Goal: Transaction & Acquisition: Purchase product/service

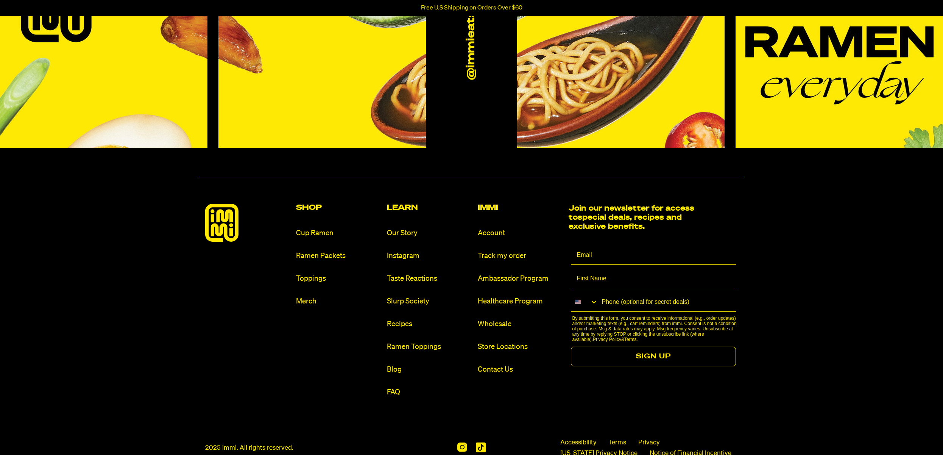
scroll to position [3637, 0]
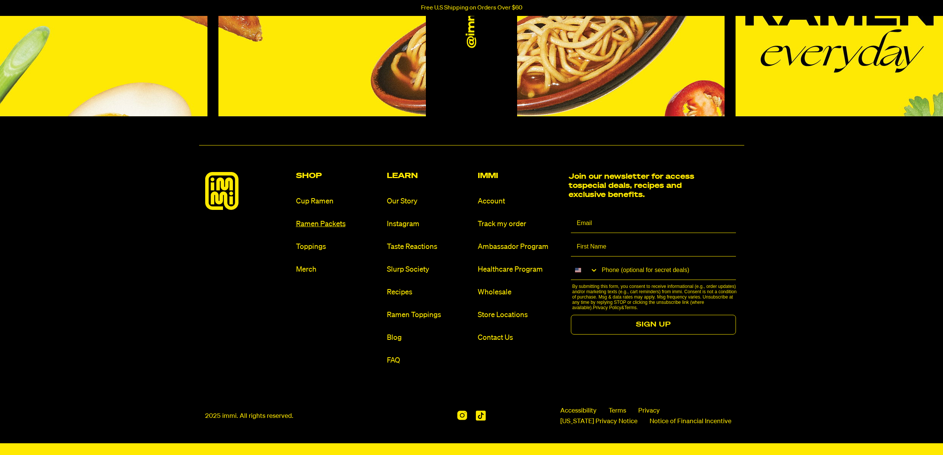
click at [319, 223] on link "Ramen Packets" at bounding box center [338, 224] width 85 height 10
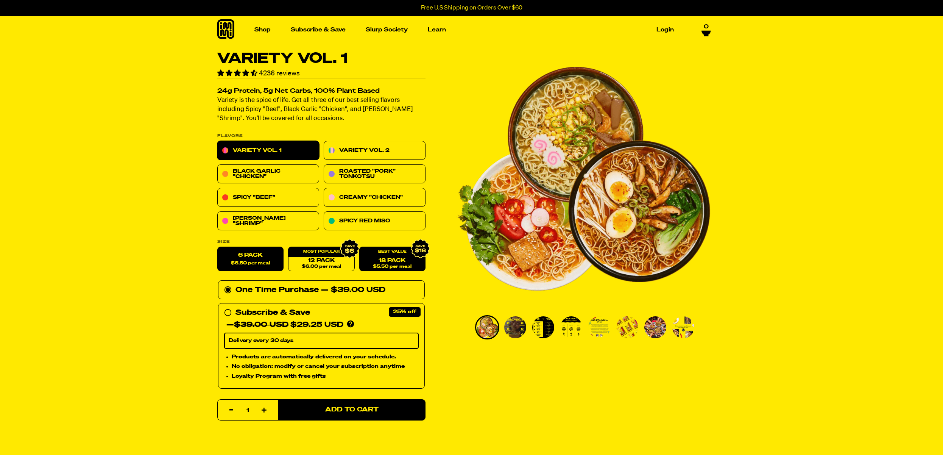
click at [399, 257] on link "18 Pack $5.50 per meal" at bounding box center [392, 259] width 66 height 25
radio input "false"
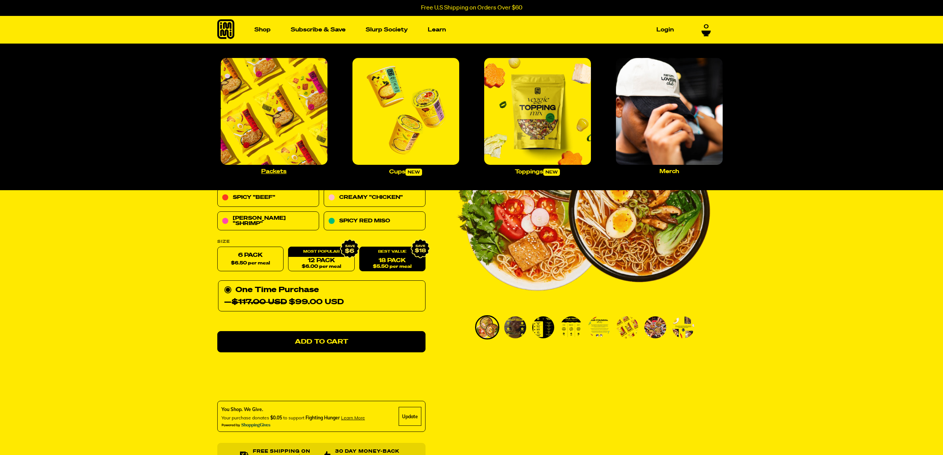
click at [267, 121] on img "Main navigation" at bounding box center [274, 111] width 107 height 107
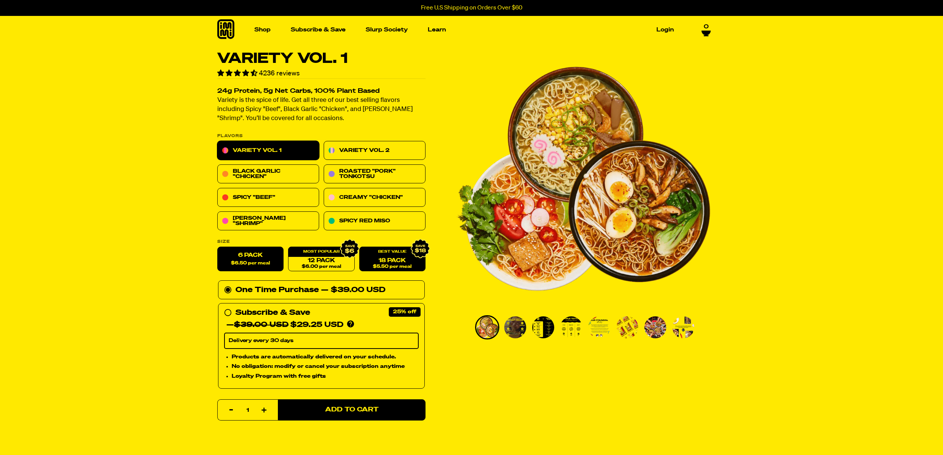
click at [390, 255] on div "18 Pack $5.50 per meal" at bounding box center [392, 259] width 66 height 25
click at [411, 265] on span "$5.50 per meal" at bounding box center [392, 266] width 39 height 5
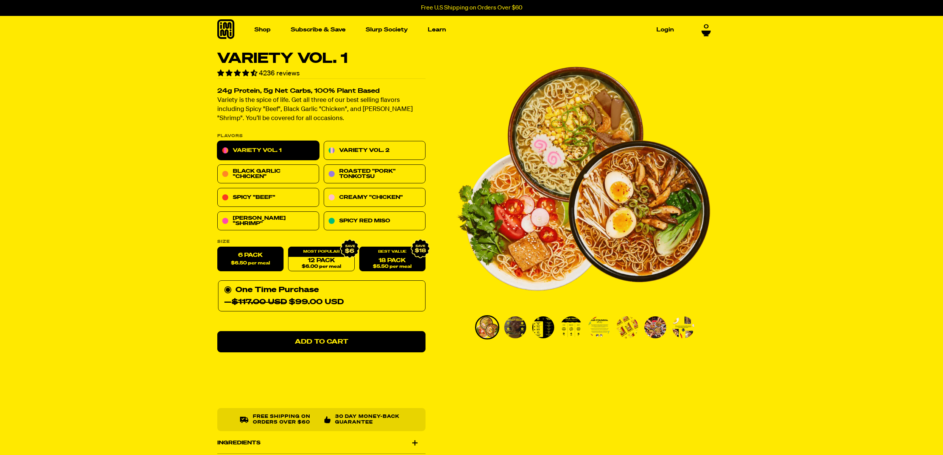
click at [239, 261] on span "$6.50 per meal" at bounding box center [250, 263] width 39 height 5
click at [218, 247] on input "6 Pack $6.50 per meal" at bounding box center [217, 247] width 0 height 0
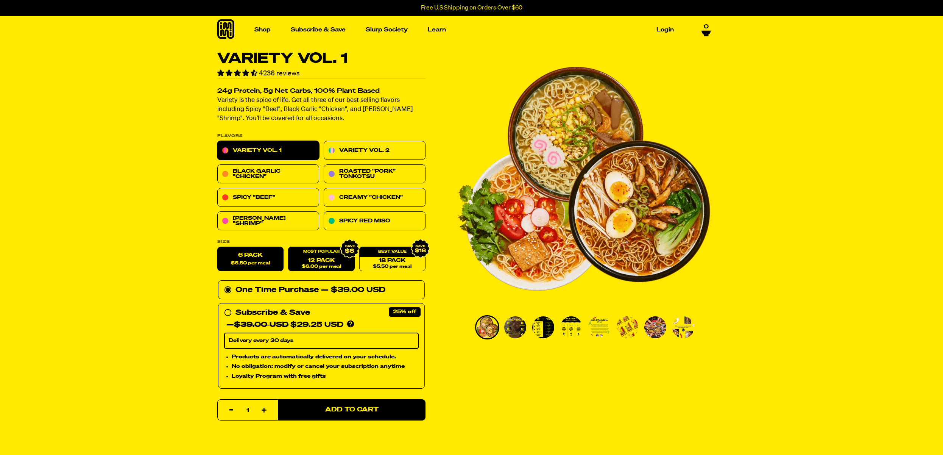
click at [321, 264] on span "$6.00 per meal" at bounding box center [320, 266] width 39 height 5
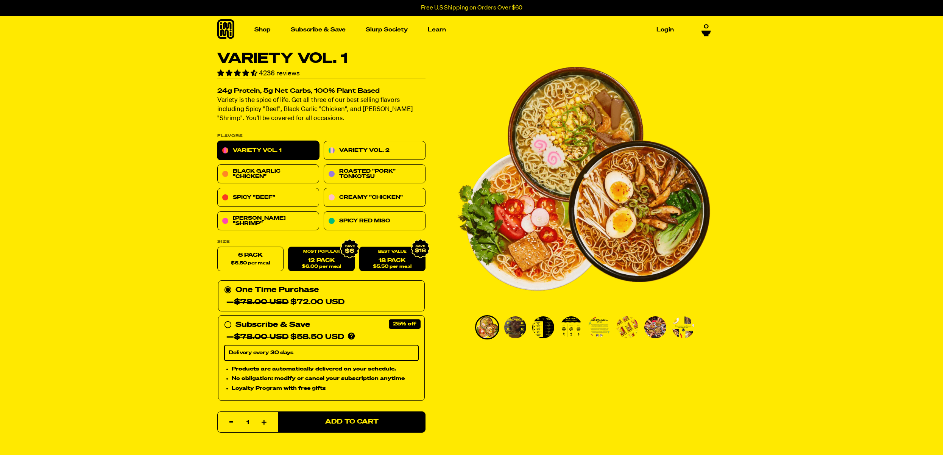
click at [402, 263] on link "18 Pack $5.50 per meal" at bounding box center [392, 259] width 66 height 25
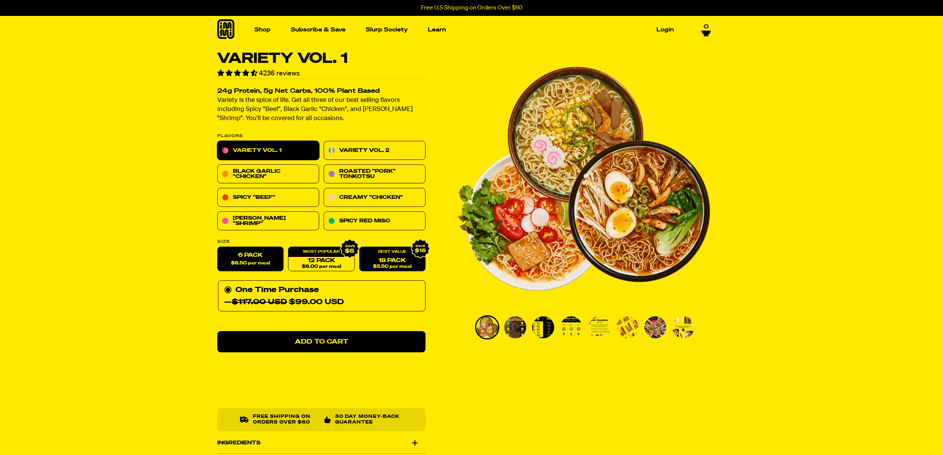
click at [246, 261] on span "$6.50 per meal" at bounding box center [250, 263] width 39 height 5
click at [218, 247] on input "6 Pack $6.50 per meal" at bounding box center [217, 247] width 0 height 0
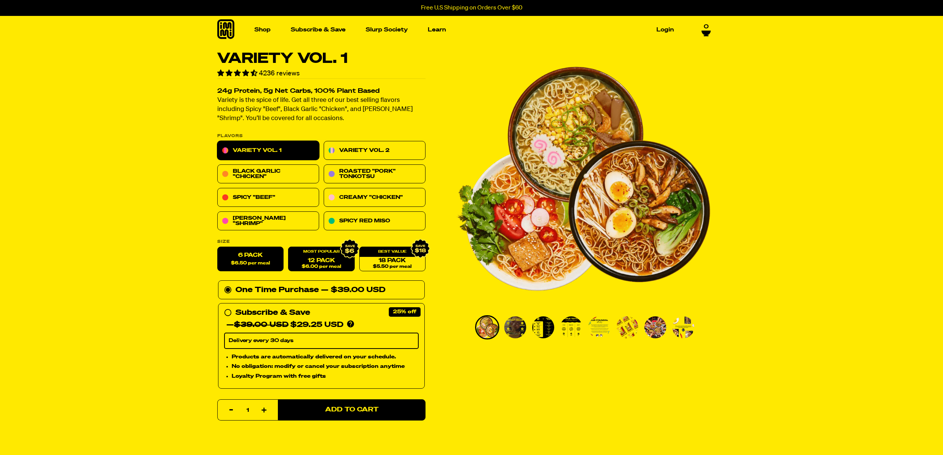
click at [310, 262] on link "12 Pack $6.00 per meal" at bounding box center [321, 259] width 66 height 25
radio input "false"
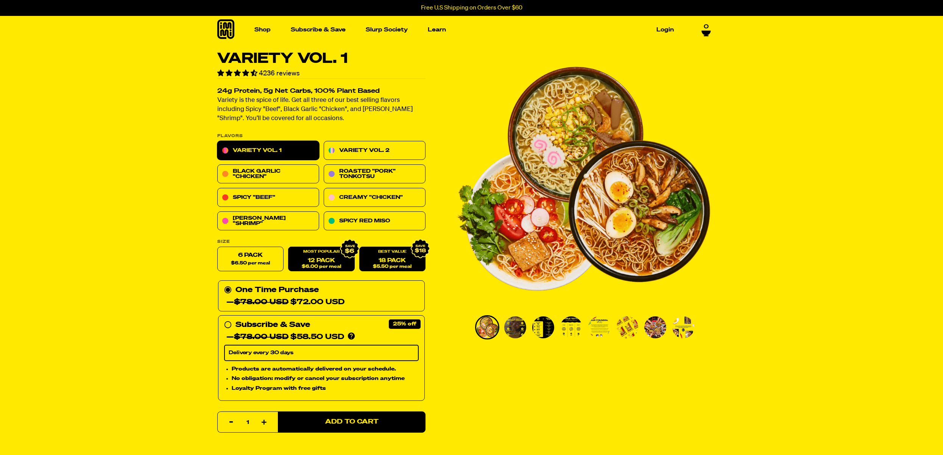
click at [401, 259] on link "18 Pack $5.50 per meal" at bounding box center [392, 259] width 66 height 25
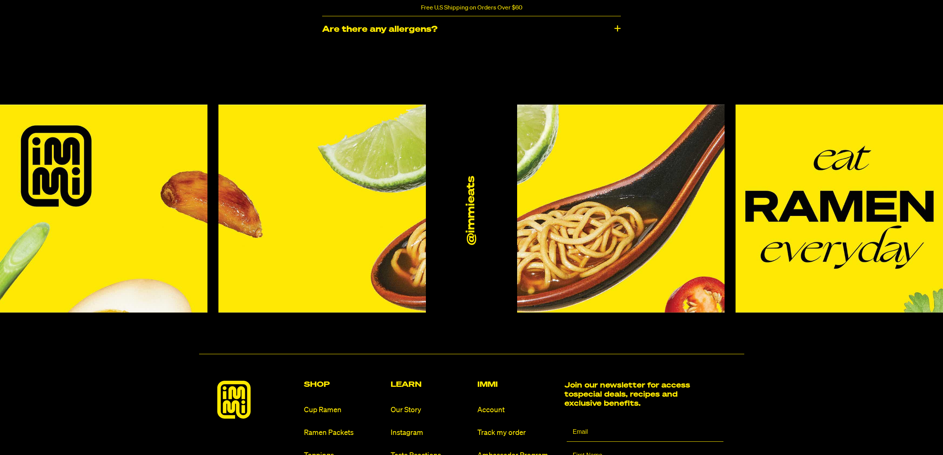
scroll to position [4017, 0]
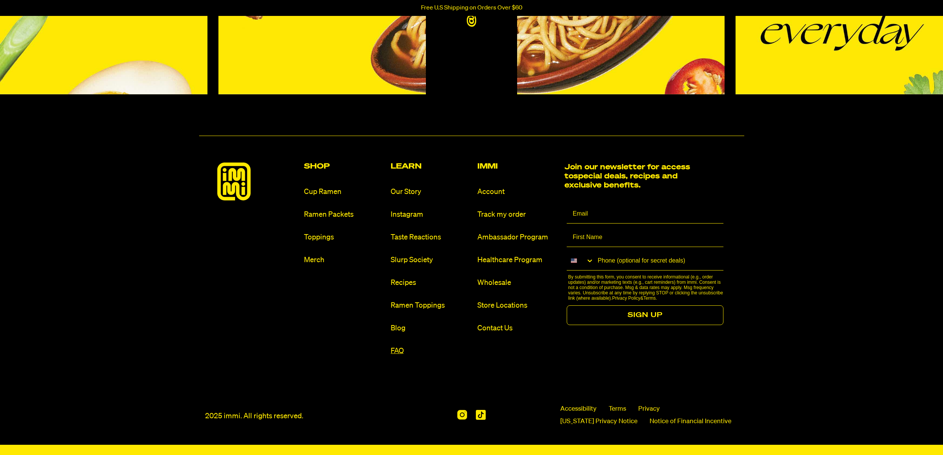
click at [400, 346] on link "FAQ" at bounding box center [431, 351] width 81 height 10
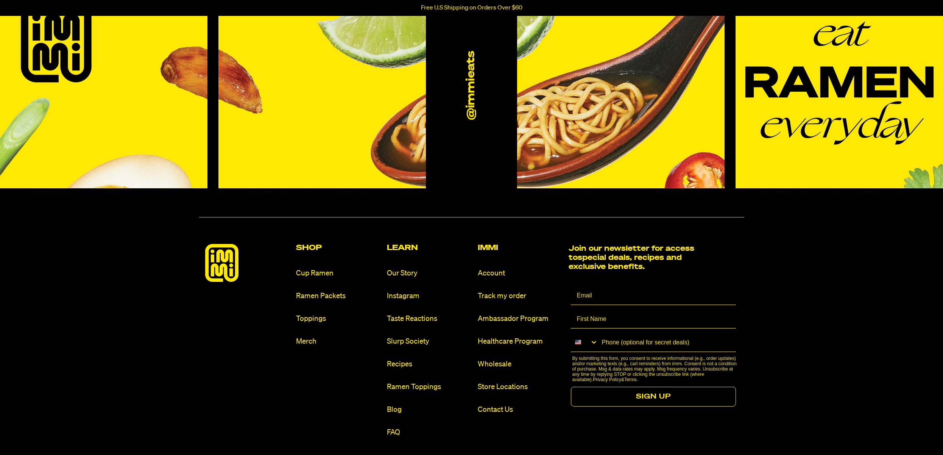
scroll to position [1786, 0]
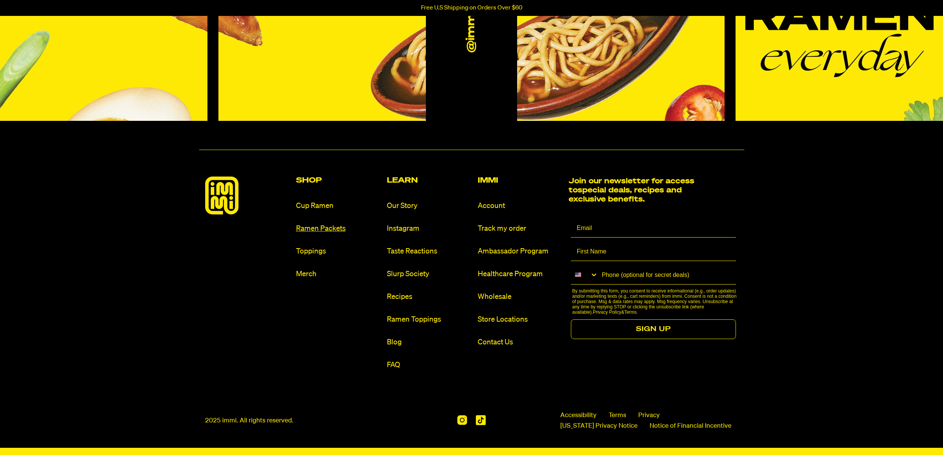
click at [317, 229] on link "Ramen Packets" at bounding box center [338, 228] width 85 height 10
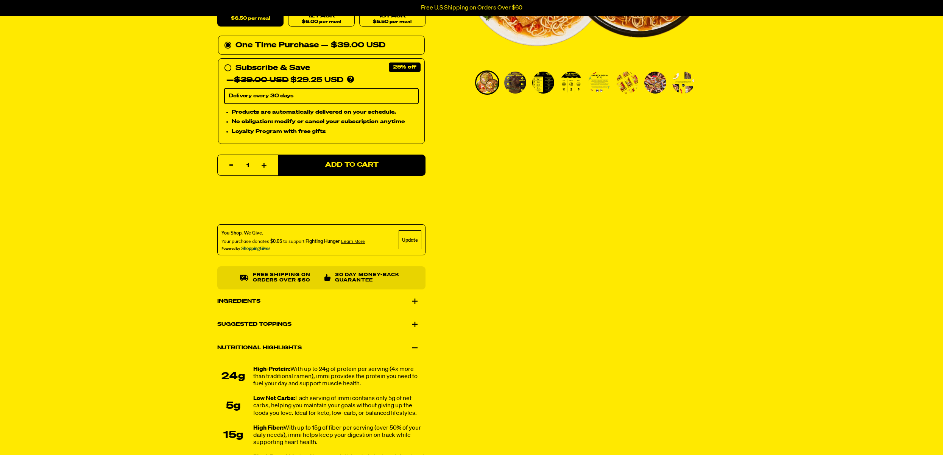
scroll to position [392, 0]
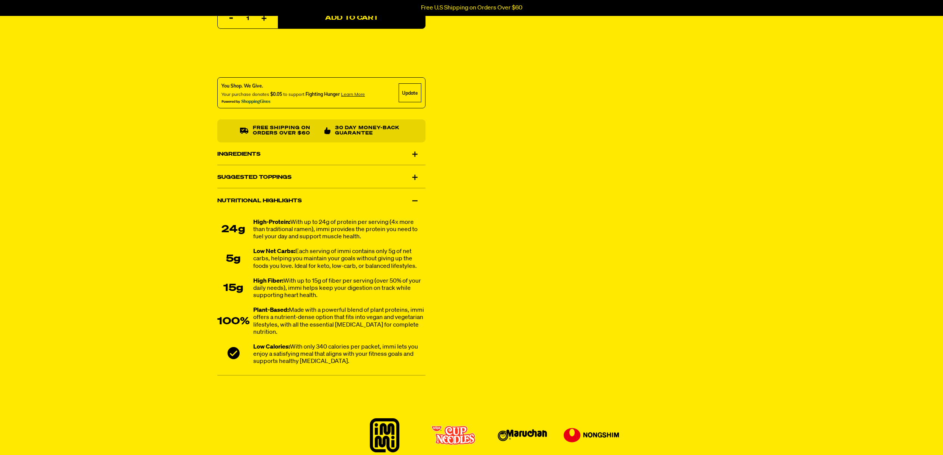
click at [233, 157] on div "Ingredients" at bounding box center [321, 154] width 208 height 21
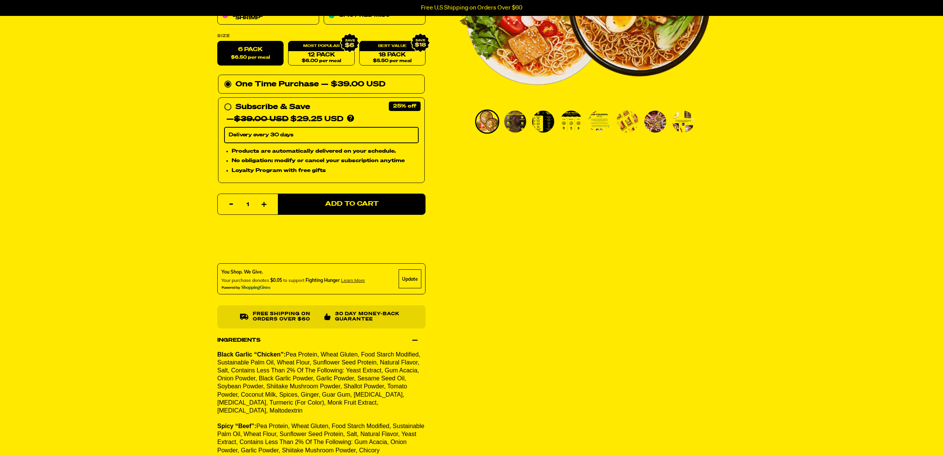
scroll to position [460, 0]
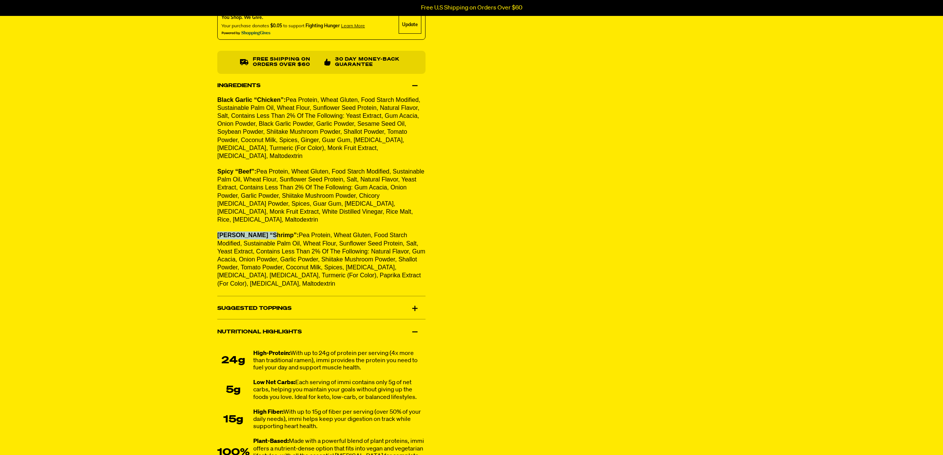
drag, startPoint x: 214, startPoint y: 229, endPoint x: 273, endPoint y: 230, distance: 58.7
click at [273, 230] on div "Variety Vol. 1 4236 reviews 24g Protein, 5g Net Carbs, 100% Plant Based Variety…" at bounding box center [471, 52] width 545 height 923
copy strong "[PERSON_NAME] “Shrimp”"
click at [569, 281] on div "Variety Vol. 1 4236 reviews 24g Protein, 5g Net Carbs, 100% Plant Based Variety…" at bounding box center [471, 52] width 545 height 923
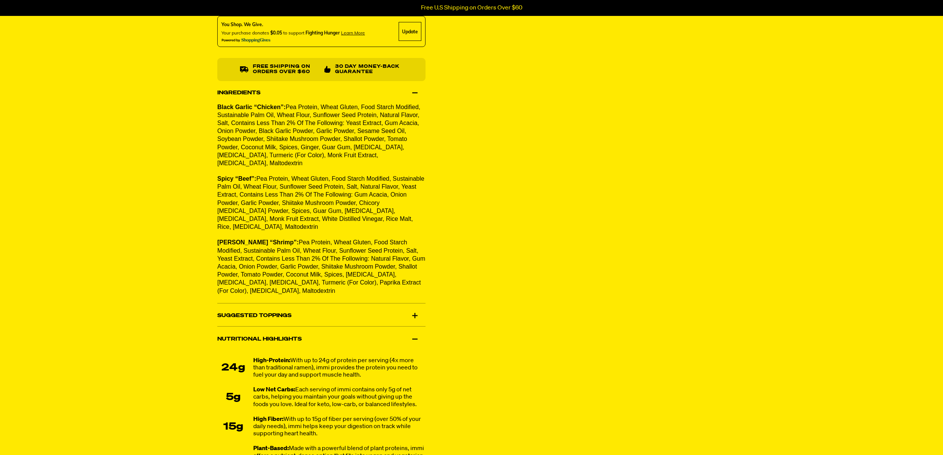
scroll to position [0, 0]
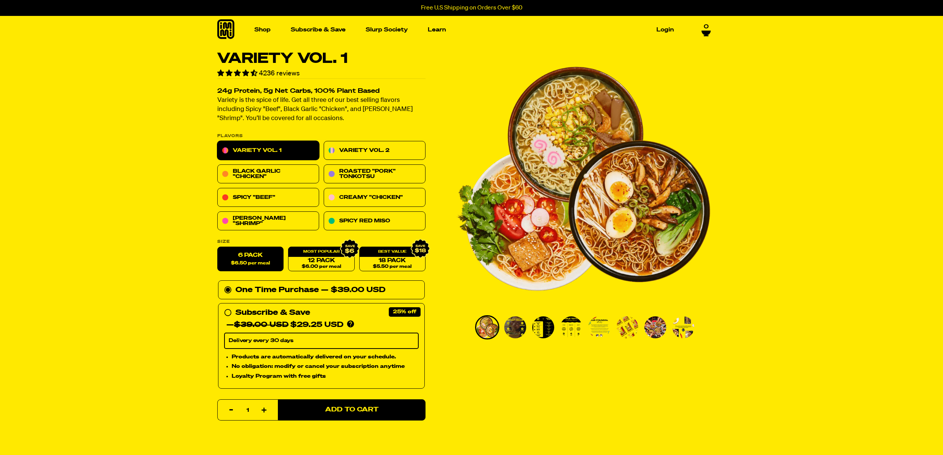
click at [222, 32] on icon at bounding box center [225, 29] width 17 height 20
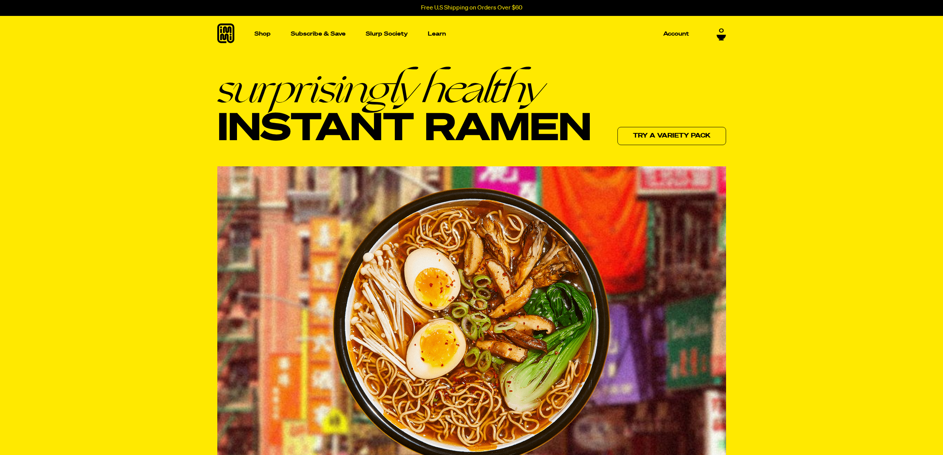
click at [221, 36] on icon at bounding box center [225, 33] width 17 height 20
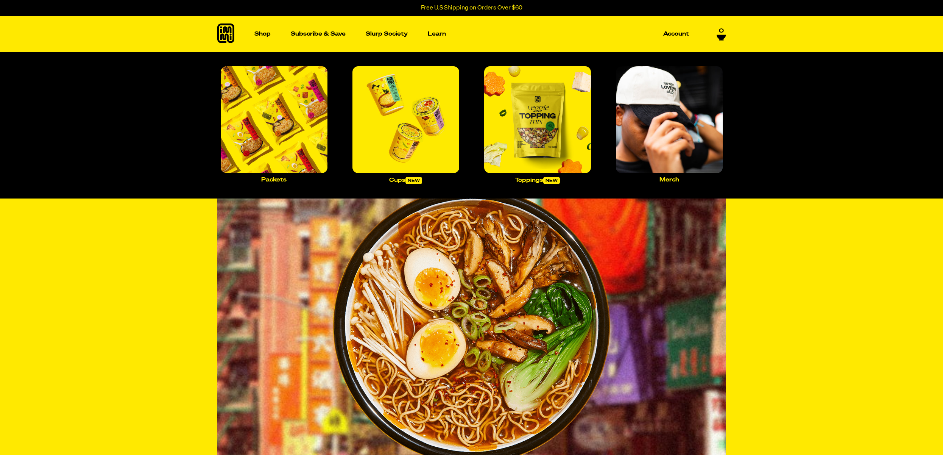
click at [260, 137] on img "Main navigation" at bounding box center [274, 119] width 107 height 107
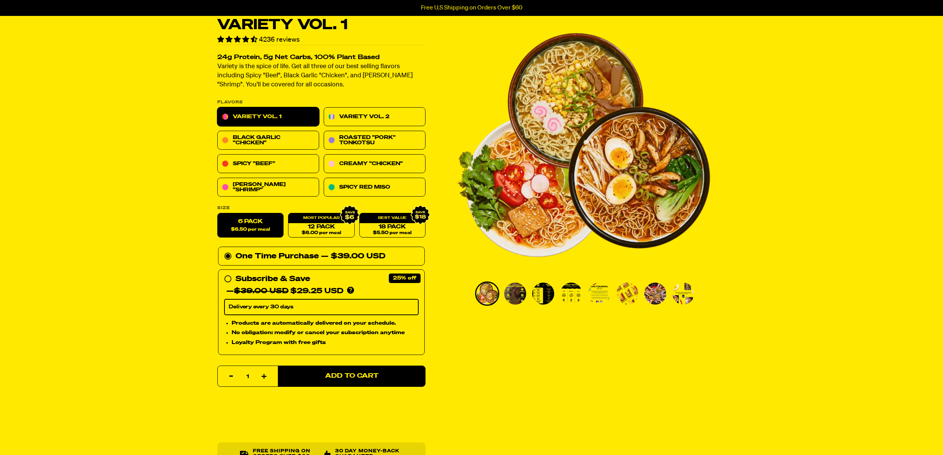
scroll to position [40, 0]
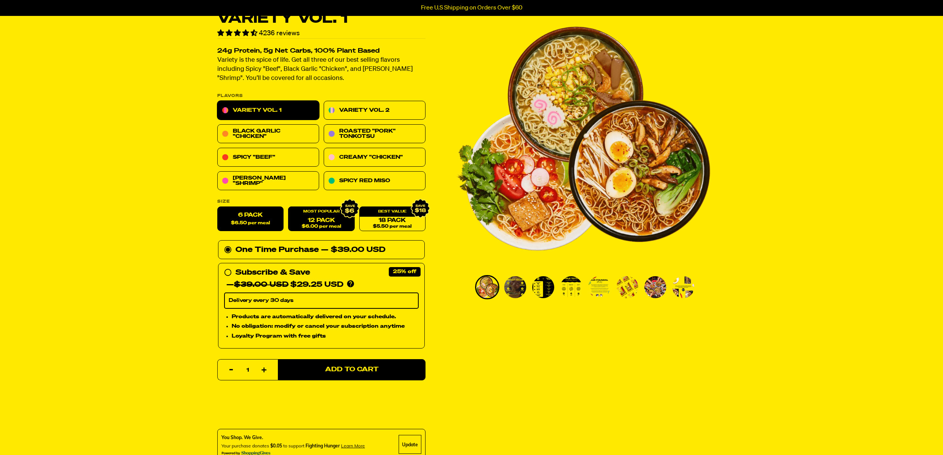
click at [330, 226] on span "$6.00 per meal" at bounding box center [320, 226] width 39 height 5
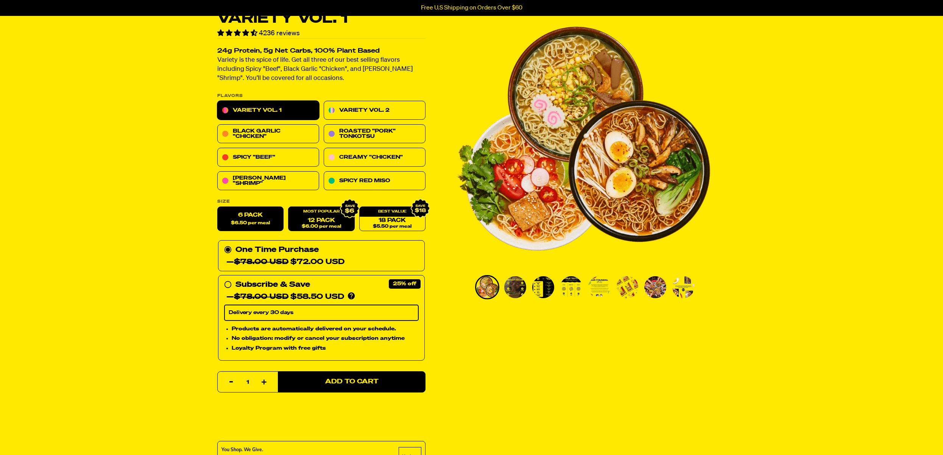
click at [251, 215] on label "6 Pack $6.50 per meal" at bounding box center [250, 219] width 66 height 25
click at [218, 207] on input "6 Pack $6.50 per meal" at bounding box center [217, 207] width 0 height 0
radio input "true"
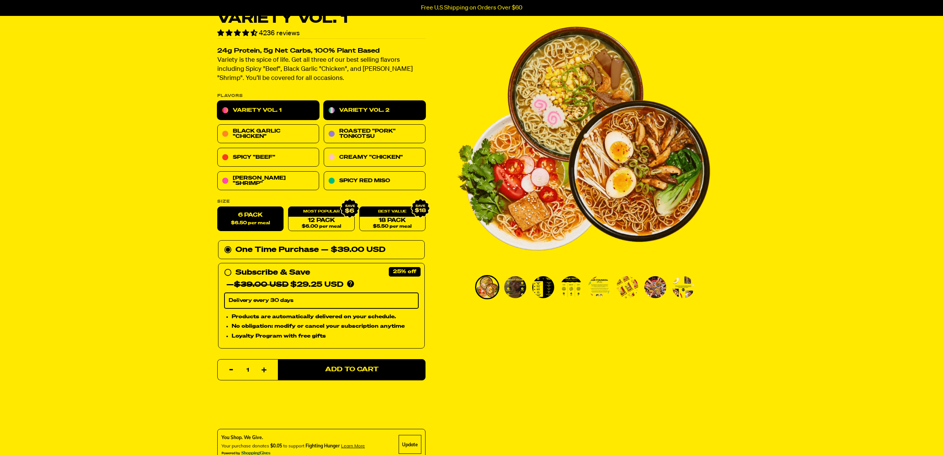
click at [364, 114] on link "Variety Vol. 2" at bounding box center [375, 110] width 102 height 19
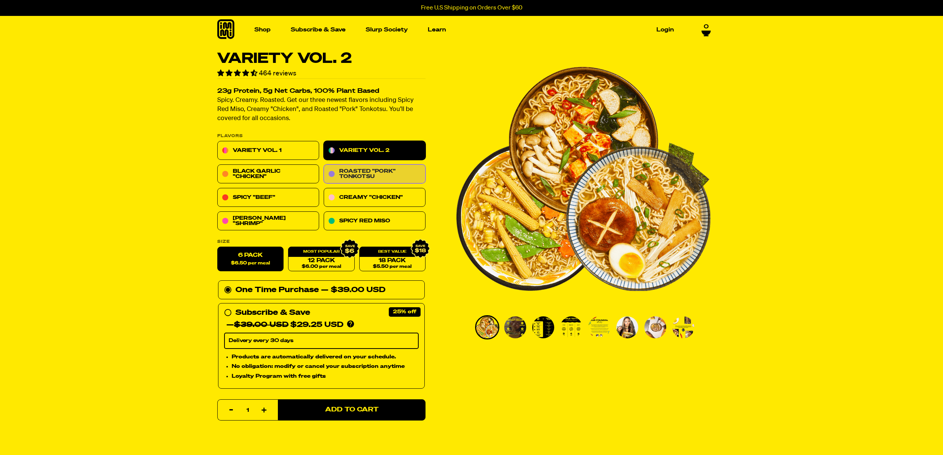
click at [365, 172] on link "Roasted "Pork" Tonkotsu" at bounding box center [375, 174] width 102 height 19
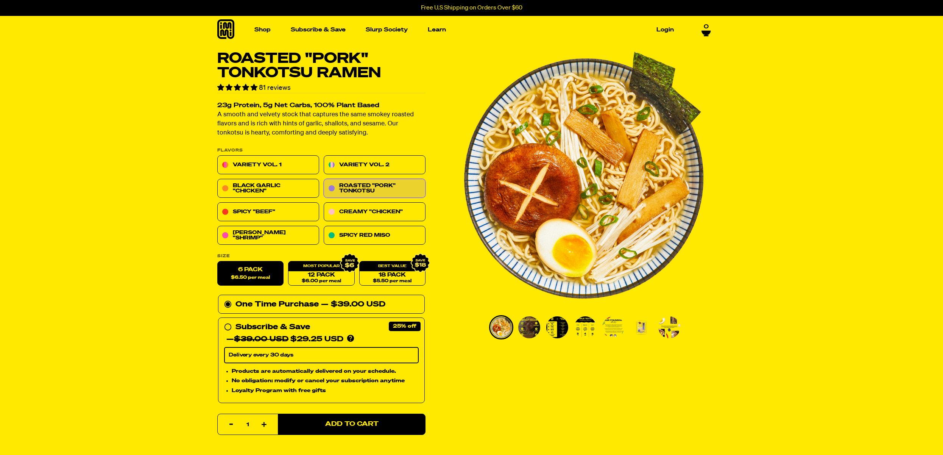
click at [702, 33] on icon at bounding box center [706, 33] width 9 height 6
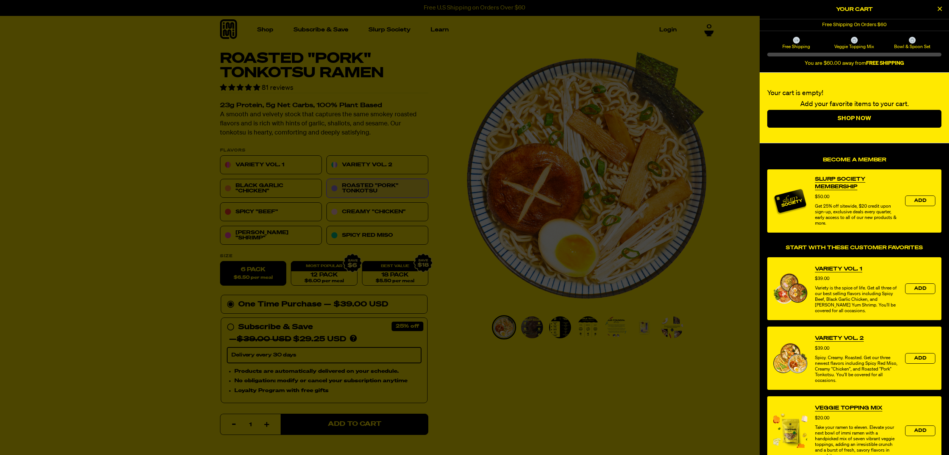
click at [738, 290] on div at bounding box center [474, 227] width 949 height 455
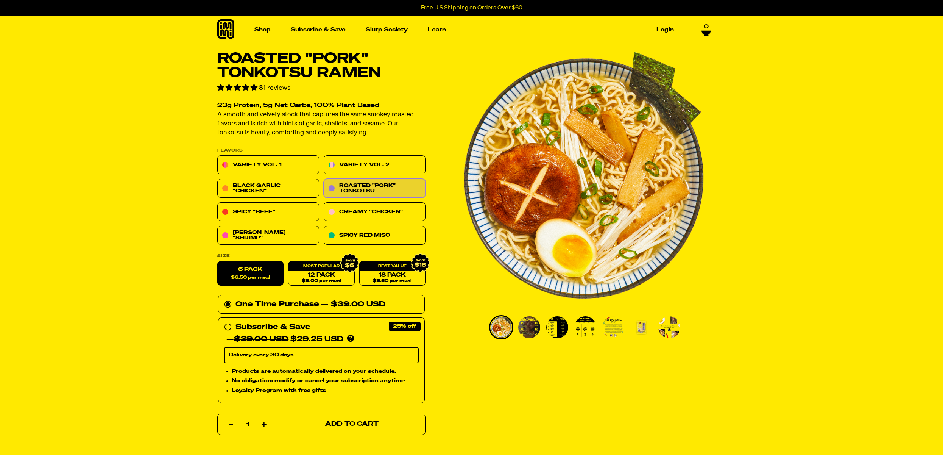
click at [356, 425] on span "Add to Cart" at bounding box center [351, 424] width 53 height 6
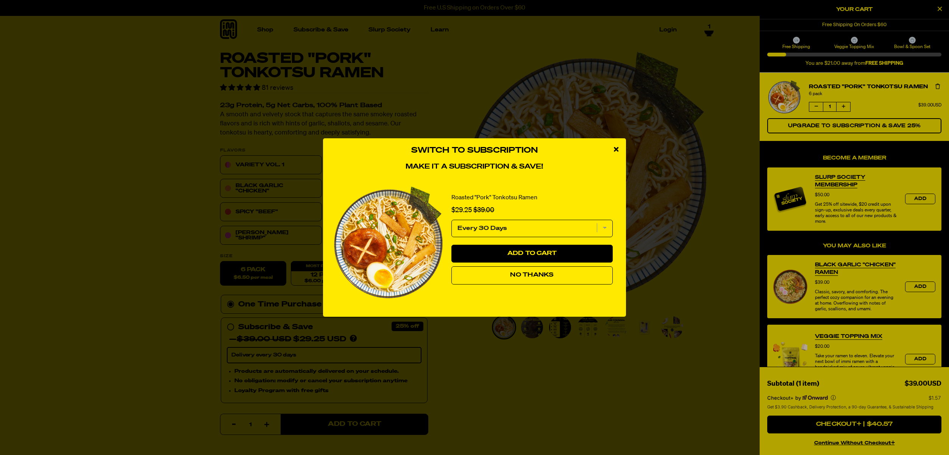
click at [617, 145] on div "close modal" at bounding box center [616, 149] width 20 height 23
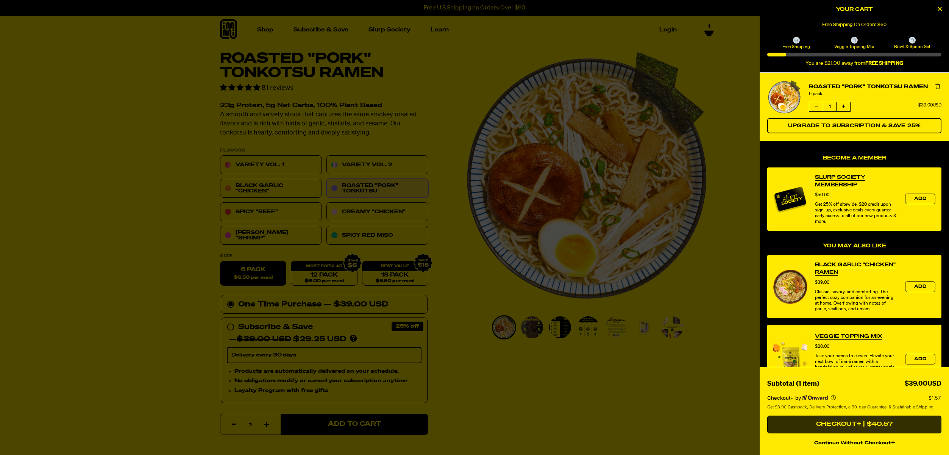
click at [885, 422] on button "Checkout+ | $40.57" at bounding box center [854, 424] width 174 height 18
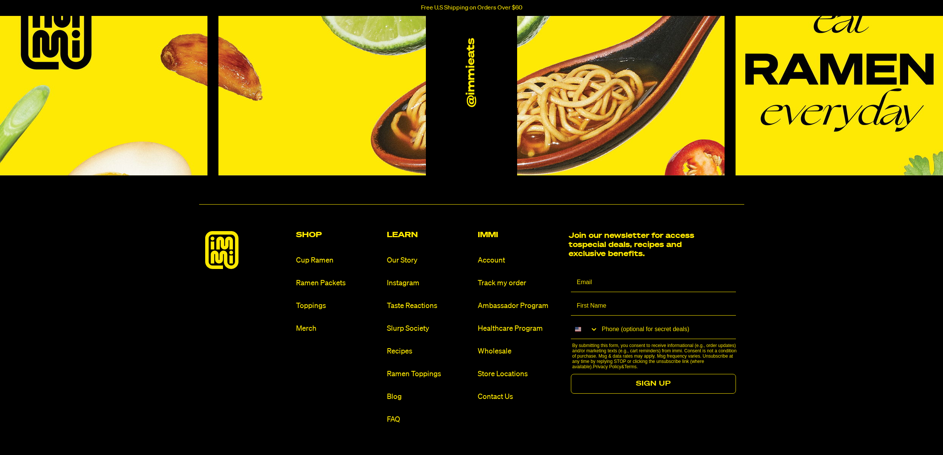
scroll to position [3629, 0]
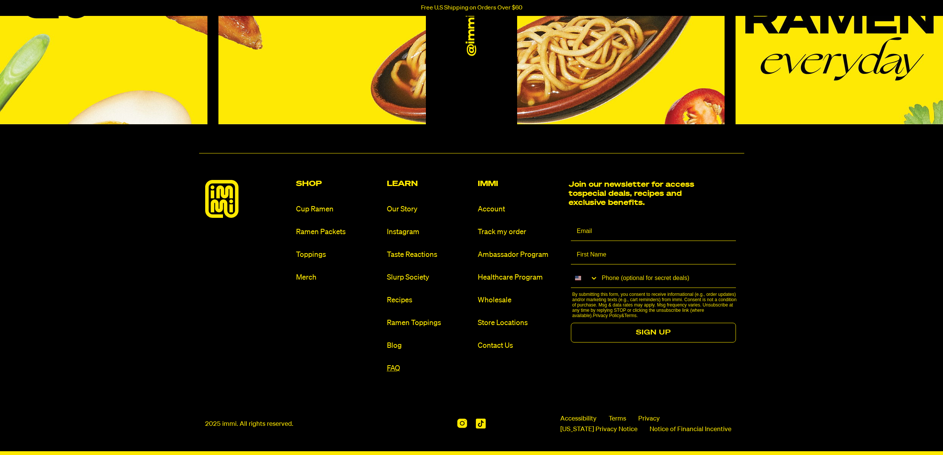
click at [392, 365] on link "FAQ" at bounding box center [429, 368] width 85 height 10
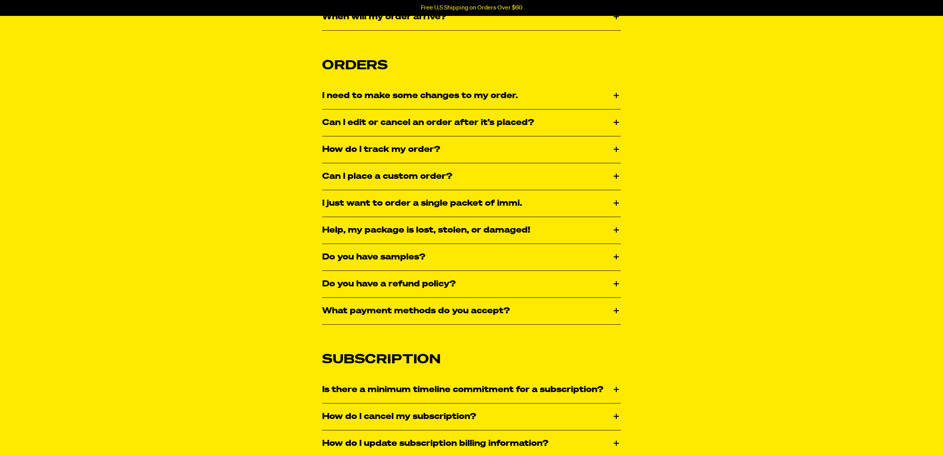
scroll to position [433, 0]
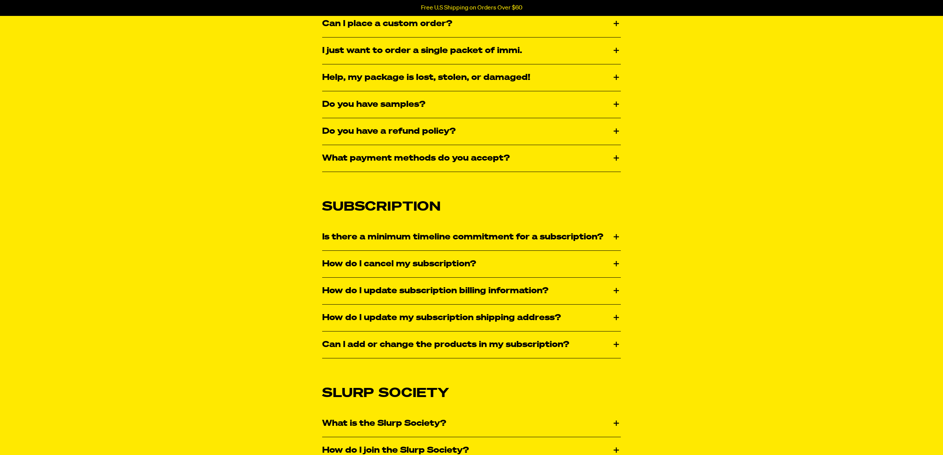
click at [251, 313] on div "Shipping Where do you ship? We ship within the [GEOGRAPHIC_DATA] to all 50 stat…" at bounding box center [471, 381] width 545 height 1270
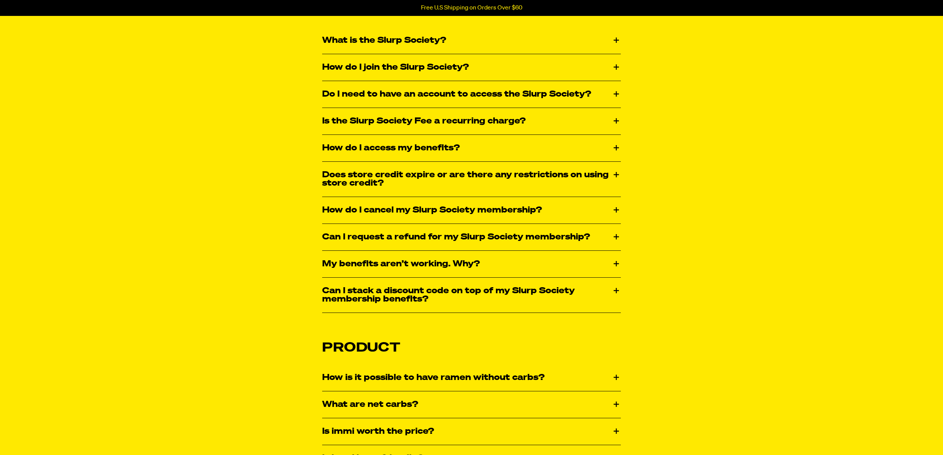
scroll to position [1029, 0]
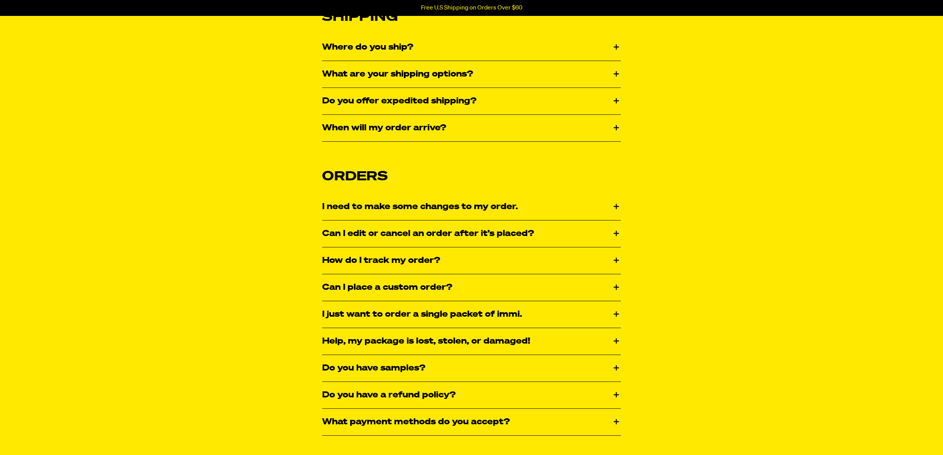
scroll to position [0, 0]
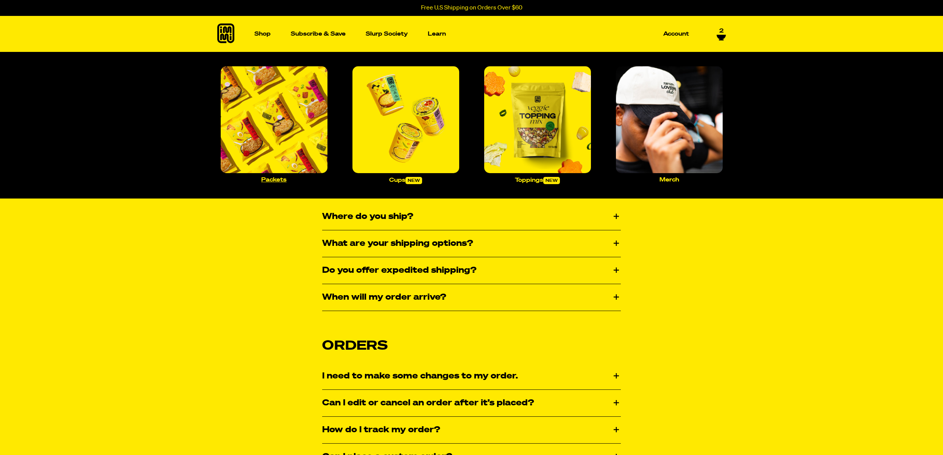
click at [290, 129] on img "Main navigation" at bounding box center [274, 119] width 107 height 107
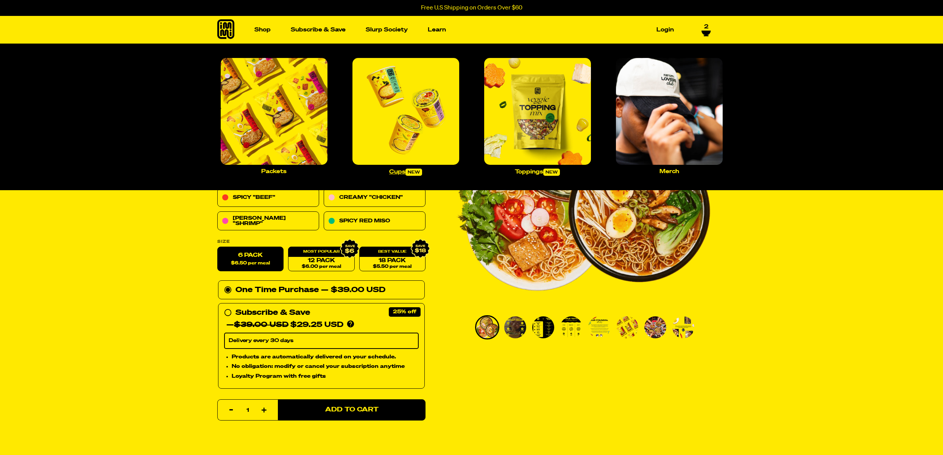
click at [417, 124] on img "Main navigation" at bounding box center [406, 111] width 107 height 107
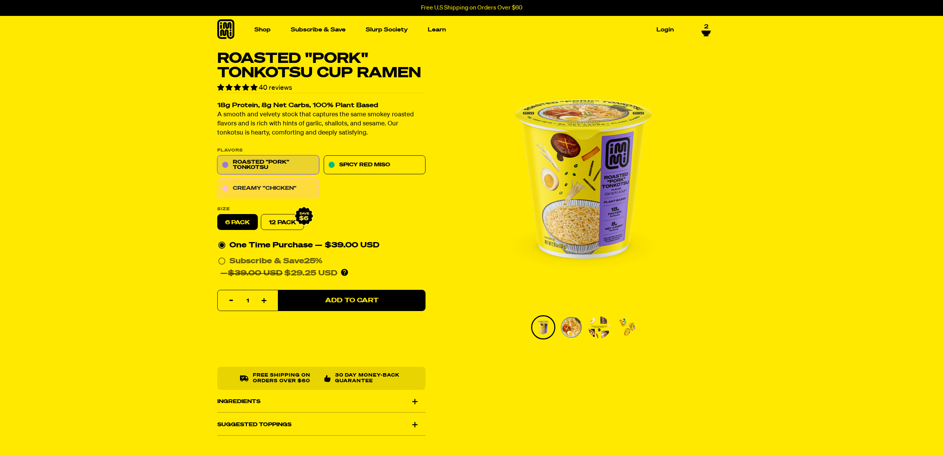
click at [268, 195] on link "Creamy "Chicken"" at bounding box center [268, 188] width 102 height 19
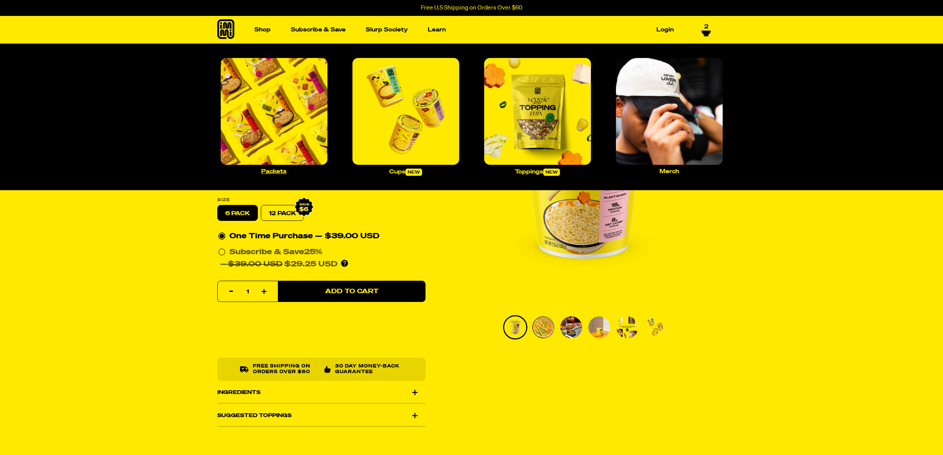
click at [282, 103] on img "Main navigation" at bounding box center [274, 111] width 107 height 107
